Goal: Information Seeking & Learning: Learn about a topic

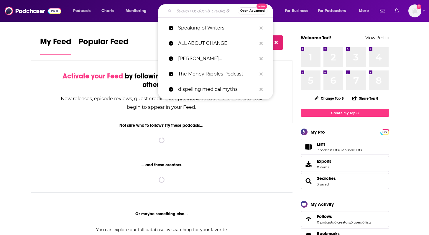
click at [185, 11] on input "Search podcasts, credits, & more..." at bounding box center [205, 10] width 63 height 9
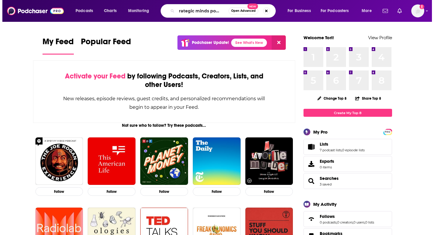
scroll to position [0, 6]
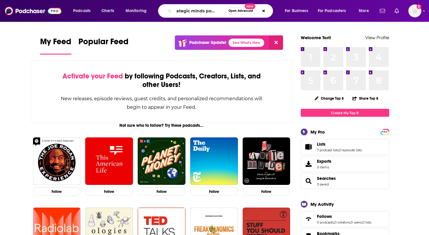
type input "strategic minds podcast"
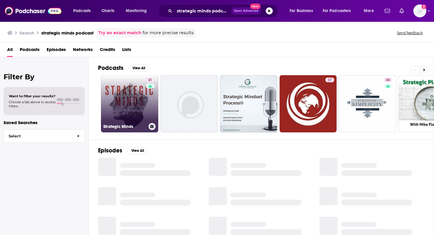
click at [134, 94] on link "41 Strategic Minds" at bounding box center [129, 103] width 57 height 57
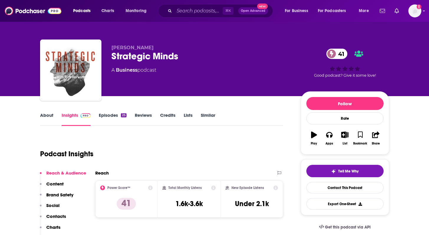
click at [108, 115] on link "Episodes 25" at bounding box center [112, 119] width 27 height 14
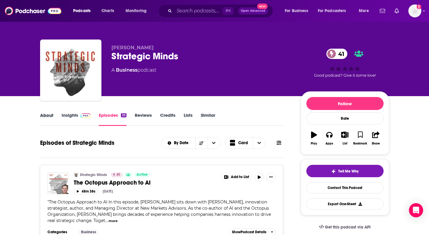
click at [53, 118] on div "About" at bounding box center [51, 119] width 22 height 14
click at [49, 119] on link "About" at bounding box center [46, 119] width 13 height 14
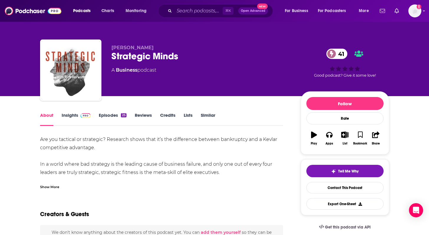
click at [72, 117] on link "Insights" at bounding box center [76, 119] width 29 height 14
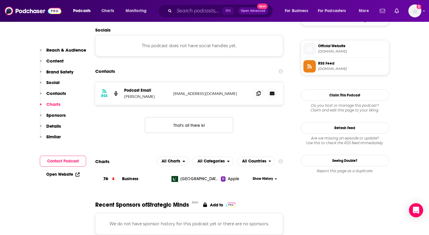
scroll to position [419, 0]
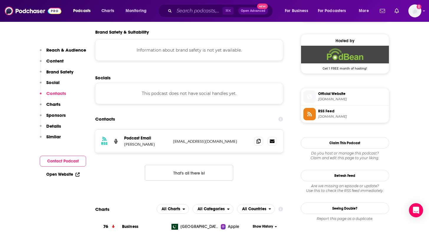
click at [254, 145] on div at bounding box center [265, 141] width 22 height 9
click at [256, 142] on span at bounding box center [258, 141] width 9 height 9
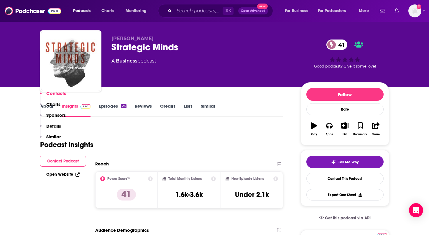
scroll to position [0, 0]
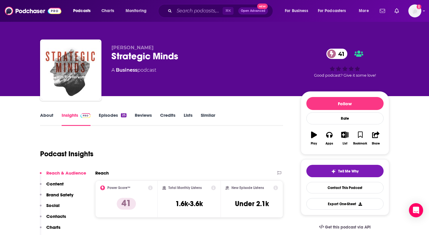
click at [116, 119] on link "Episodes 25" at bounding box center [112, 119] width 27 height 14
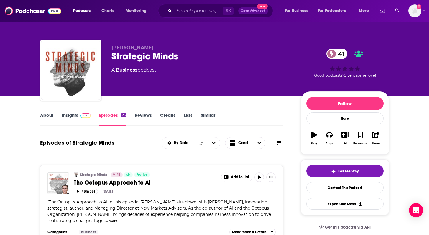
click at [48, 117] on link "About" at bounding box center [46, 119] width 13 height 14
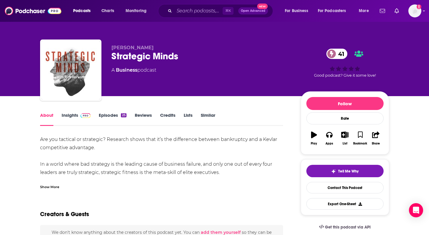
click at [66, 121] on link "Insights" at bounding box center [76, 119] width 29 height 14
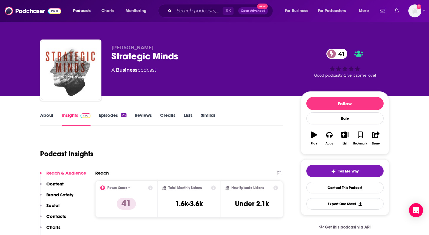
click at [112, 122] on link "Episodes 25" at bounding box center [112, 119] width 27 height 14
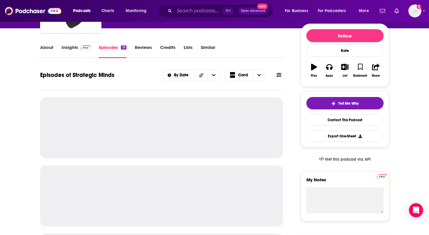
scroll to position [190, 0]
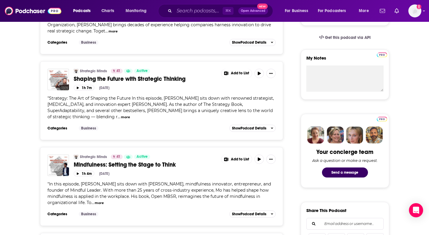
click at [130, 115] on button "more" at bounding box center [125, 117] width 9 height 5
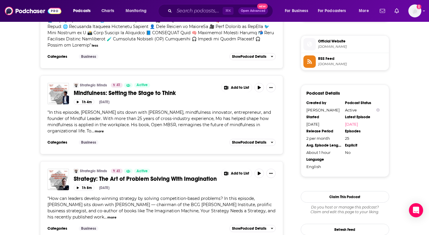
scroll to position [484, 0]
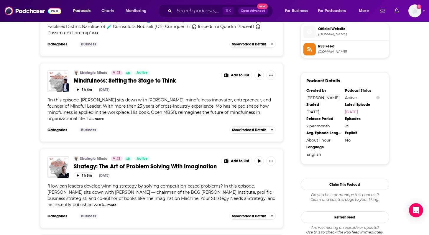
click at [95, 117] on button "more" at bounding box center [99, 119] width 9 height 5
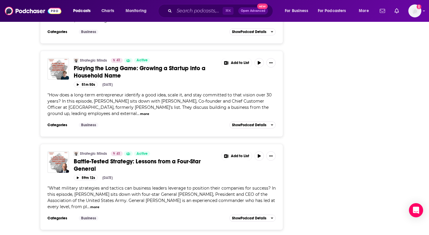
scroll to position [1112, 0]
click at [52, 93] on div "" How does a long-term entrepreneur identify a good idea, scale it, and stay co…" at bounding box center [161, 104] width 229 height 25
click at [140, 111] on button "more" at bounding box center [144, 113] width 9 height 5
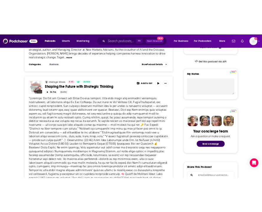
scroll to position [15, 0]
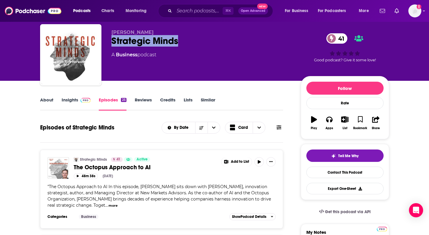
drag, startPoint x: 184, startPoint y: 46, endPoint x: 113, endPoint y: 46, distance: 71.4
click at [113, 46] on div "Strategic Minds 41" at bounding box center [201, 41] width 180 height 12
copy h2 "Strategic Minds"
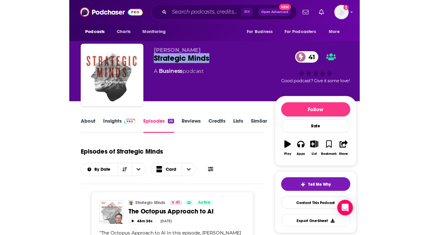
scroll to position [0, 0]
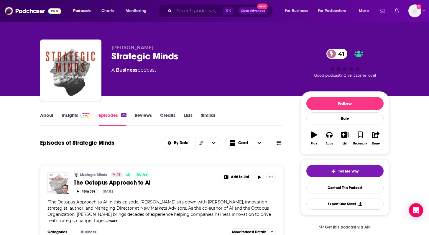
click at [206, 12] on input "Search podcasts, credits, & more..." at bounding box center [198, 10] width 48 height 9
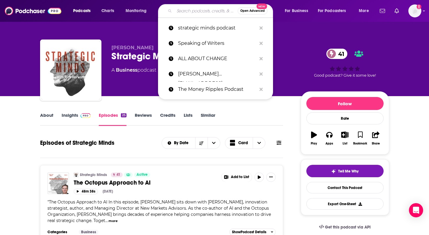
paste input "All About Change"
type input "All About Change"
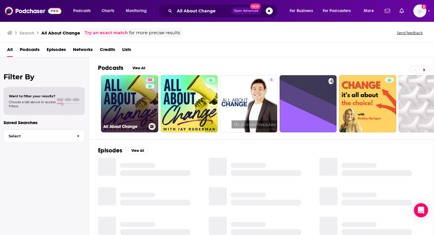
click at [136, 103] on link "58 All About Change" at bounding box center [129, 103] width 57 height 57
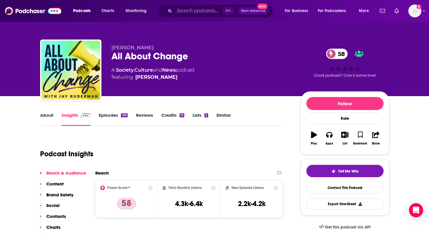
click at [40, 113] on link "About" at bounding box center [46, 119] width 13 height 14
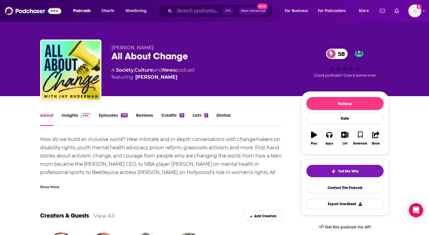
click at [69, 121] on link "Insights" at bounding box center [76, 119] width 29 height 14
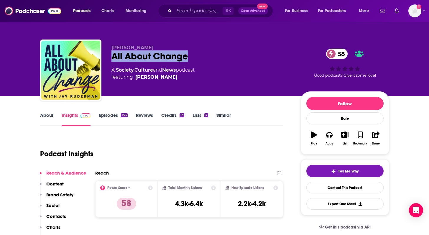
drag, startPoint x: 198, startPoint y: 55, endPoint x: 102, endPoint y: 56, distance: 95.9
click at [102, 56] on div "[PERSON_NAME] All About Change 58 A Society , Culture and News podcast featurin…" at bounding box center [214, 72] width 349 height 64
copy h2 "All About Change"
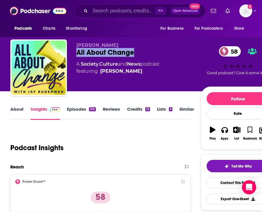
click at [14, 111] on link "About" at bounding box center [16, 113] width 13 height 14
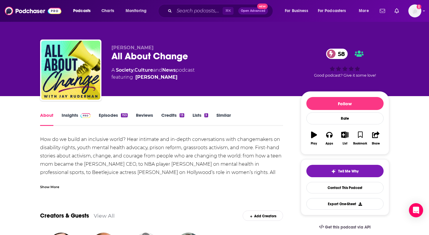
click at [47, 186] on div "Show More" at bounding box center [49, 187] width 19 height 6
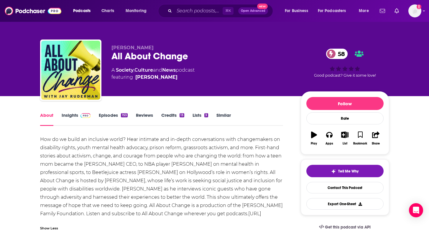
drag, startPoint x: 274, startPoint y: 217, endPoint x: 265, endPoint y: 130, distance: 87.5
copy div "How do we build an inclusive world? Hear intimate and in-depth conversations wi…"
